Goal: Information Seeking & Learning: Understand process/instructions

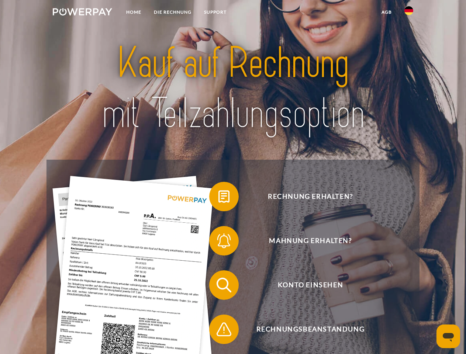
click at [82, 13] on img at bounding box center [82, 11] width 59 height 7
click at [409, 13] on img at bounding box center [408, 10] width 9 height 9
click at [386, 12] on link "agb" at bounding box center [386, 12] width 23 height 13
click at [218, 198] on span at bounding box center [212, 196] width 37 height 37
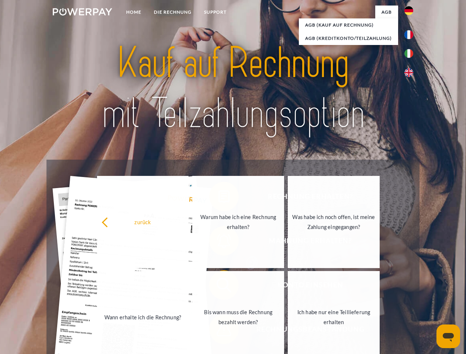
click at [218, 287] on div "Rechnung erhalten? Mahnung erhalten? Konto einsehen" at bounding box center [232, 307] width 373 height 295
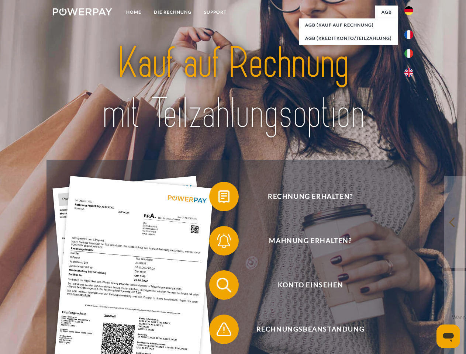
click at [218, 331] on span at bounding box center [212, 329] width 37 height 37
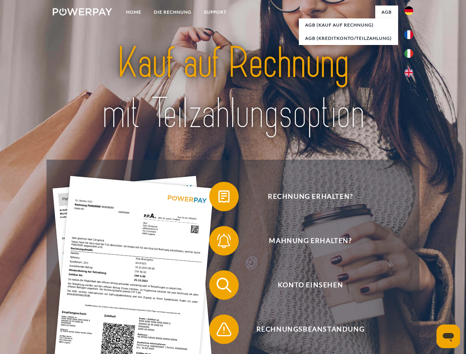
click at [448, 336] on icon "Messaging-Fenster öffnen" at bounding box center [448, 337] width 11 height 9
